Goal: Obtain resource: Obtain resource

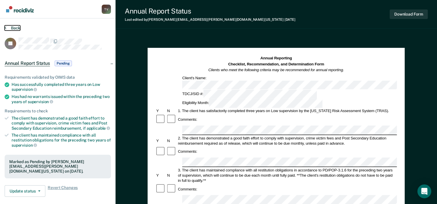
click at [10, 28] on button "Back" at bounding box center [13, 27] width 16 height 5
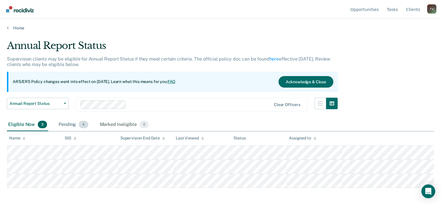
click at [68, 124] on div "Pending 4" at bounding box center [73, 125] width 32 height 13
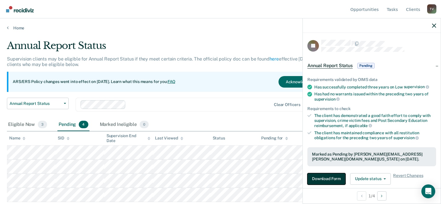
click at [330, 178] on button "Download Form" at bounding box center [326, 179] width 38 height 12
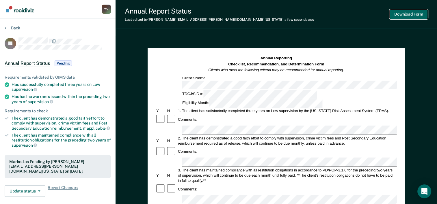
click at [400, 12] on button "Download Form" at bounding box center [408, 15] width 38 height 10
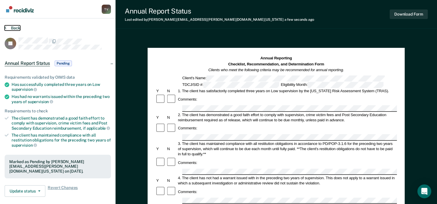
click at [10, 27] on button "Back" at bounding box center [13, 27] width 16 height 5
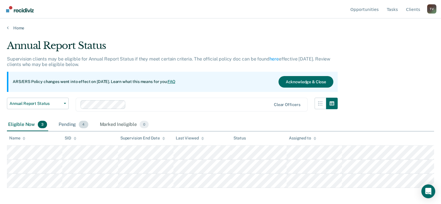
click at [66, 127] on div "Pending 4" at bounding box center [73, 125] width 32 height 13
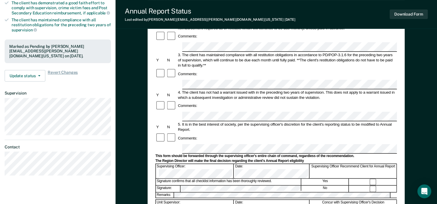
scroll to position [173, 0]
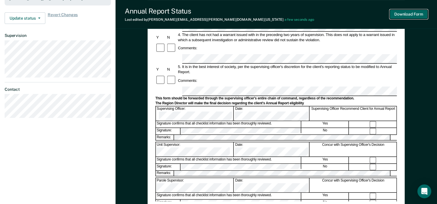
click at [403, 15] on button "Download Form" at bounding box center [408, 15] width 38 height 10
